Goal: Task Accomplishment & Management: Use online tool/utility

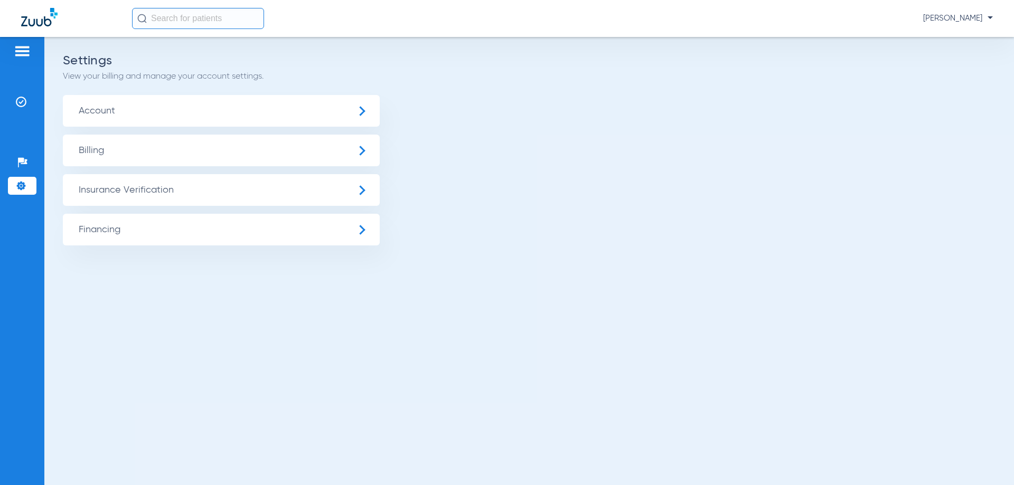
click at [121, 187] on span "Insurance Verification" at bounding box center [221, 190] width 317 height 32
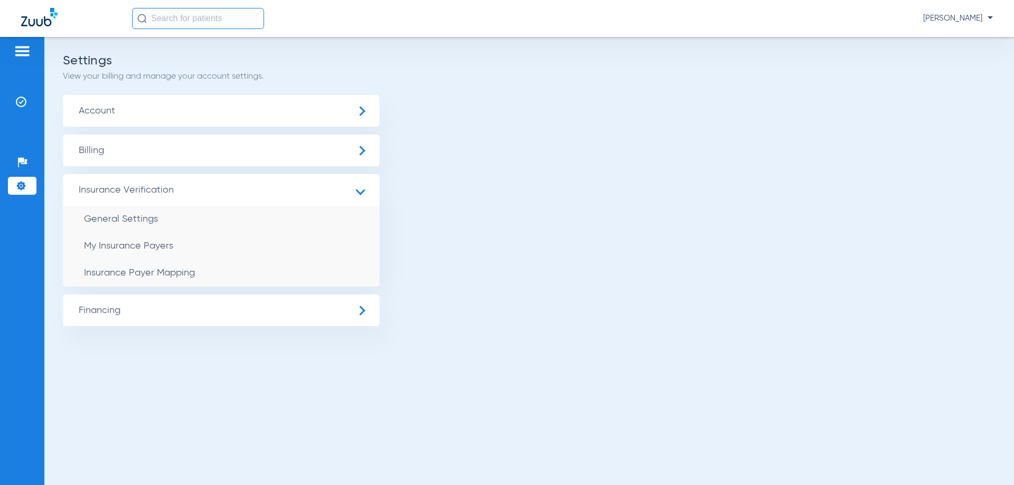
click at [25, 50] on img at bounding box center [22, 51] width 17 height 13
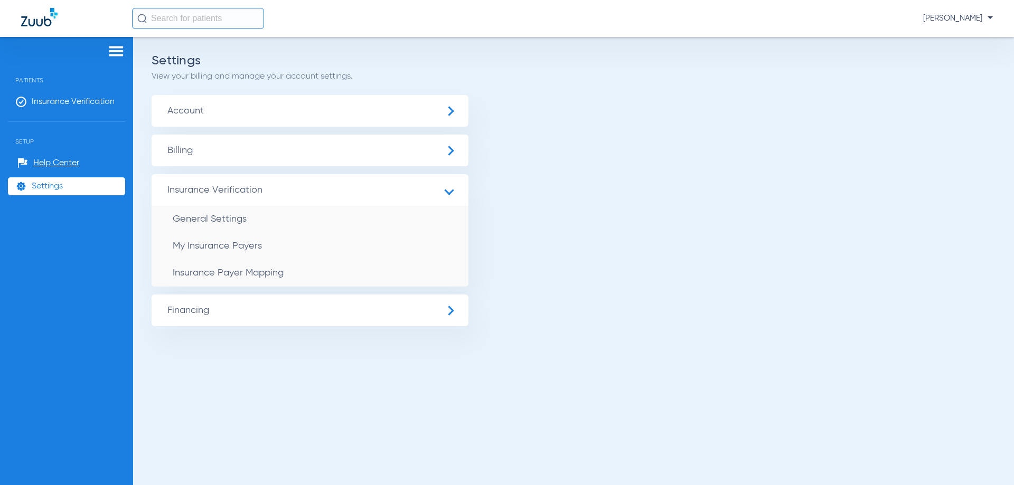
click at [204, 108] on span "Account" at bounding box center [310, 111] width 317 height 32
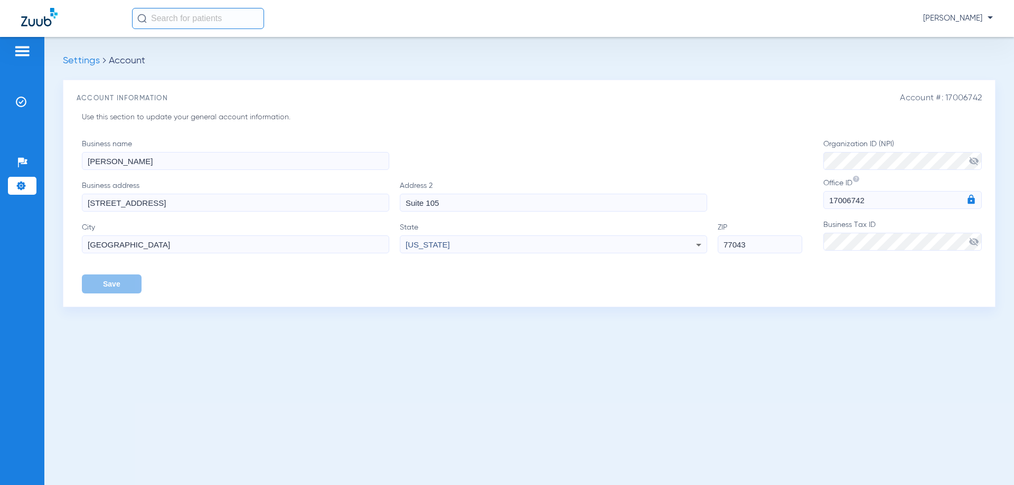
click at [26, 51] on img at bounding box center [22, 51] width 17 height 13
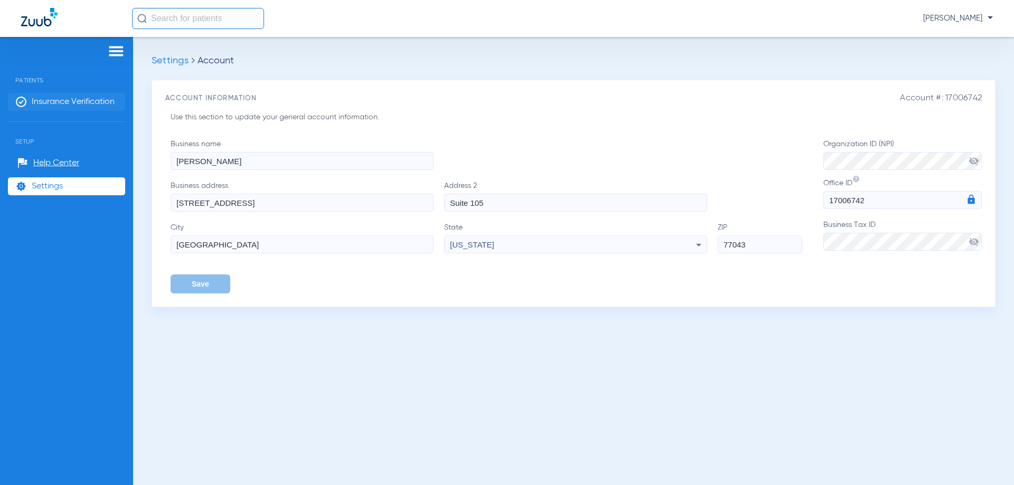
click at [101, 101] on span "Insurance Verification" at bounding box center [73, 102] width 83 height 11
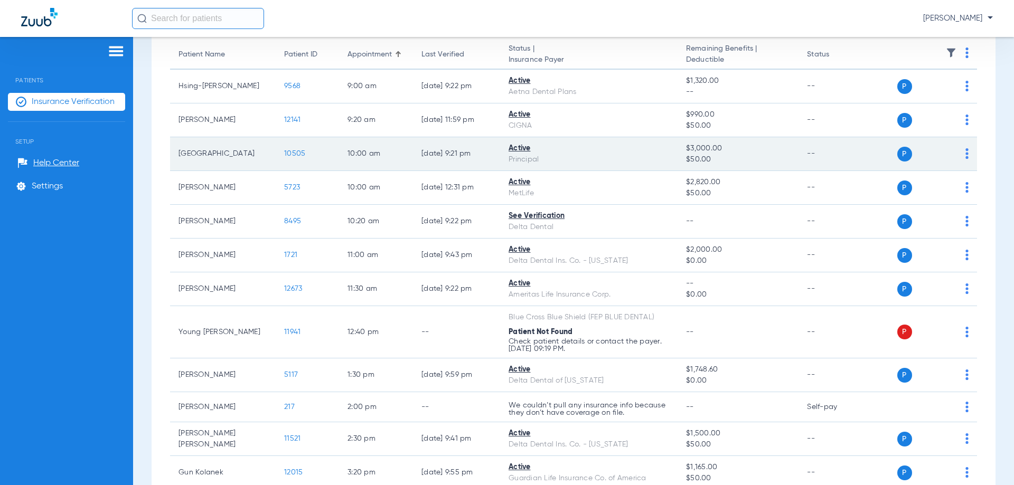
scroll to position [158, 0]
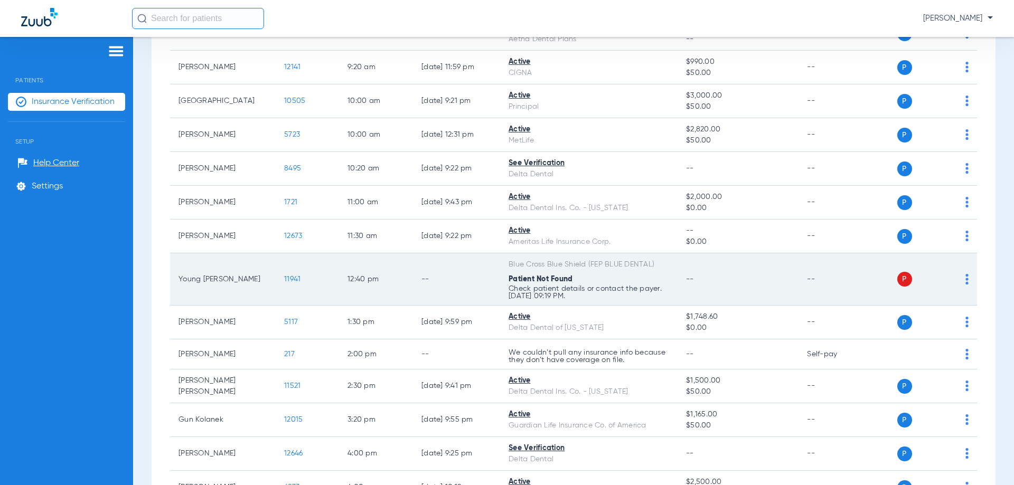
click at [296, 278] on span "11941" at bounding box center [292, 279] width 16 height 7
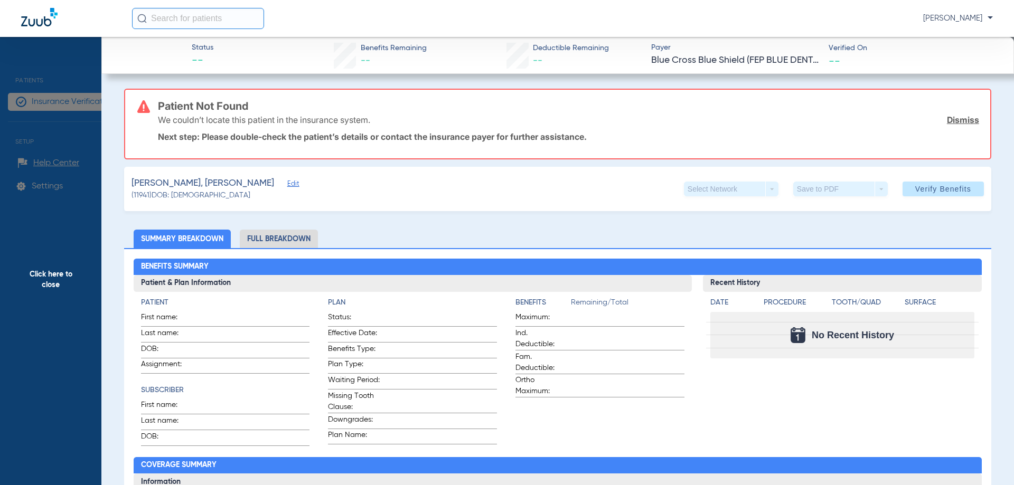
click at [920, 186] on span "Verify Benefits" at bounding box center [943, 189] width 56 height 8
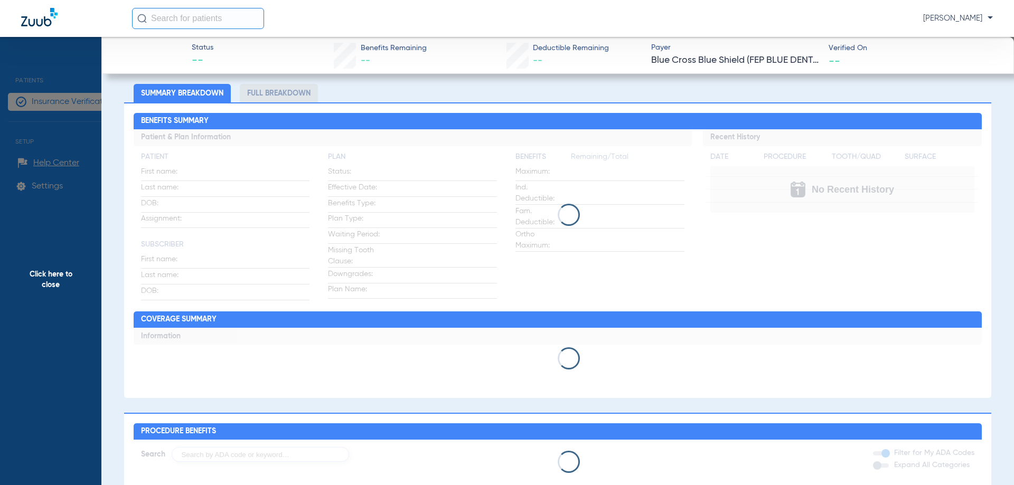
scroll to position [0, 0]
